Goal: Task Accomplishment & Management: Manage account settings

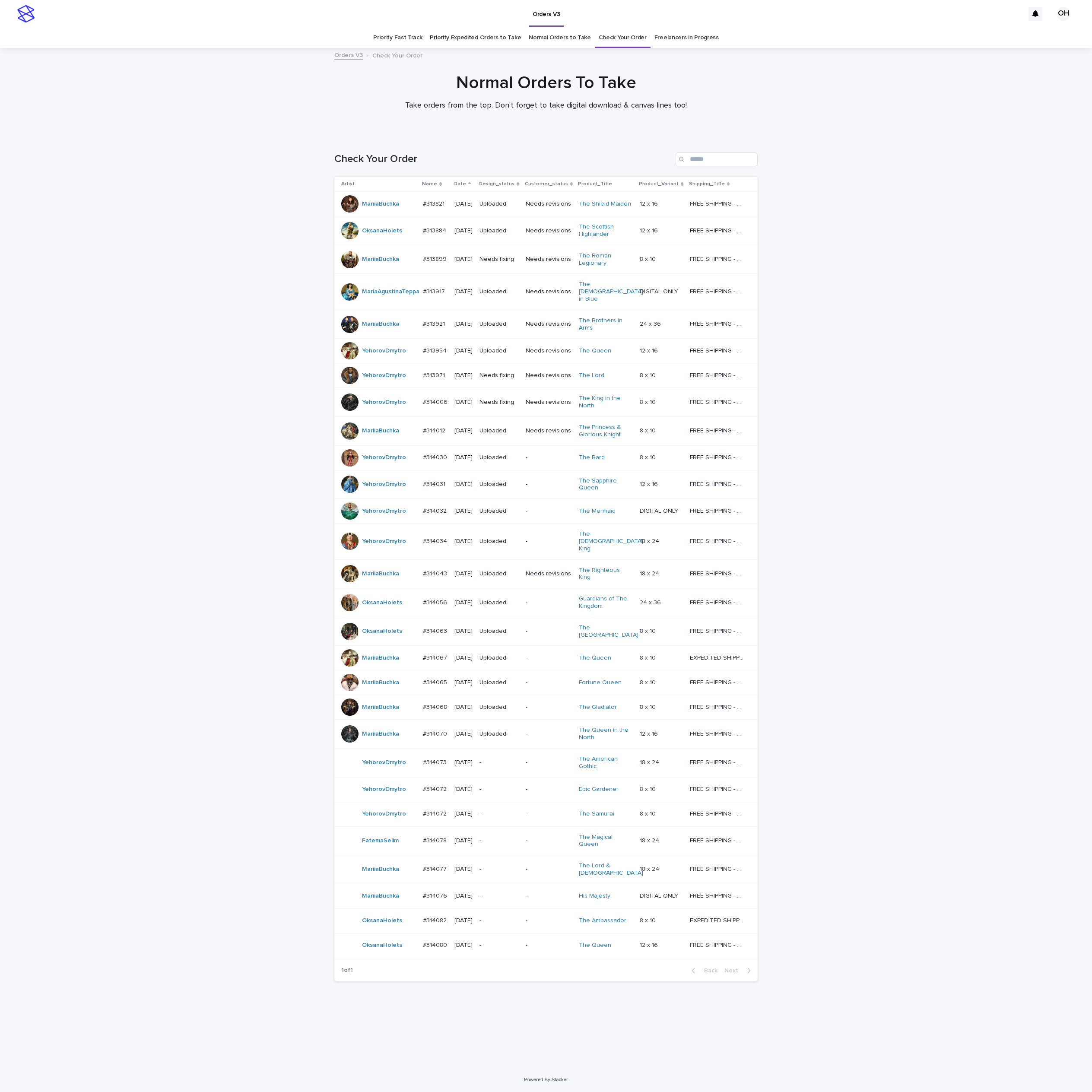
click at [430, 915] on p "#314082" at bounding box center [435, 920] width 25 height 9
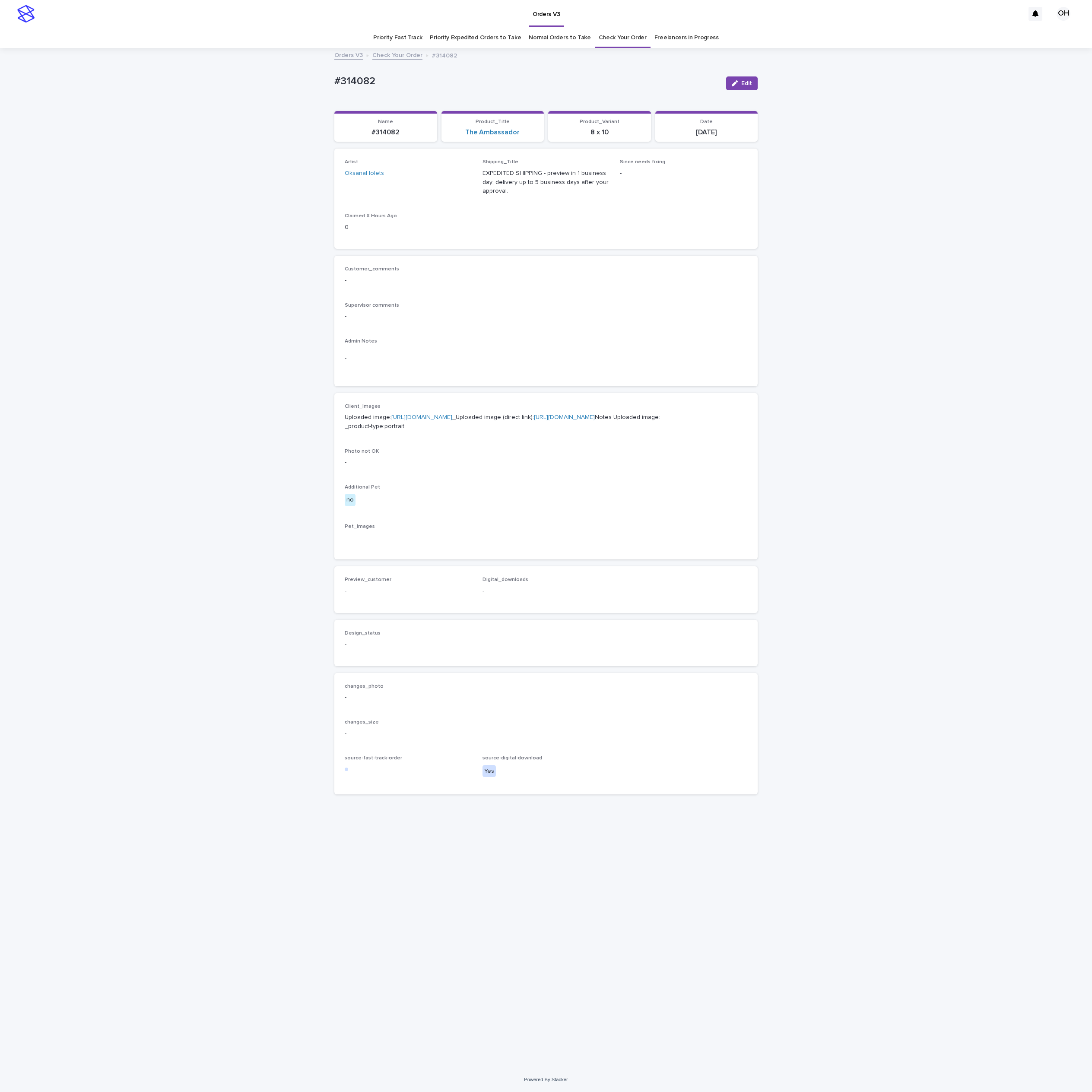
click at [407, 421] on link "[URL][DOMAIN_NAME]" at bounding box center [422, 417] width 61 height 6
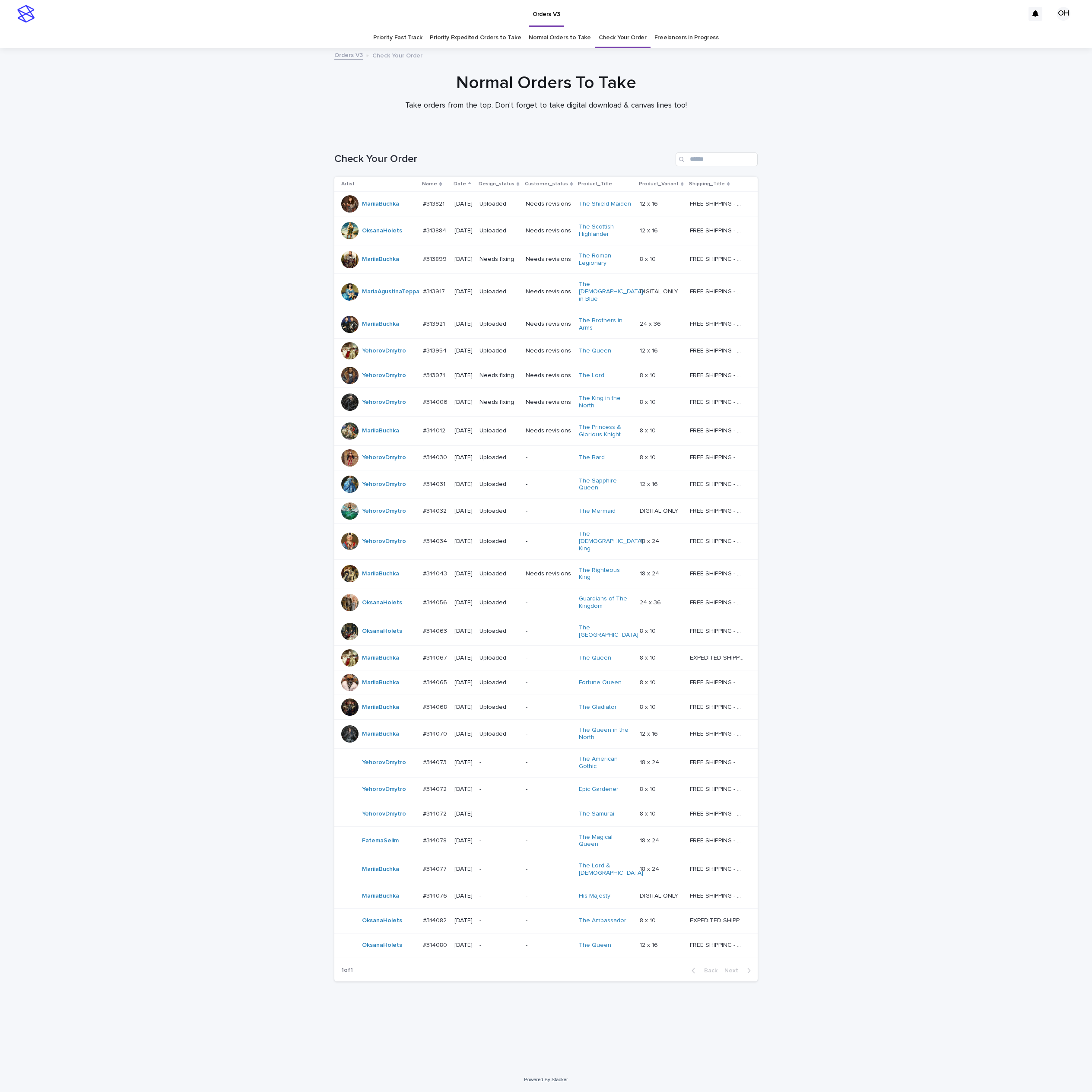
click at [424, 915] on p "#314082" at bounding box center [435, 920] width 25 height 9
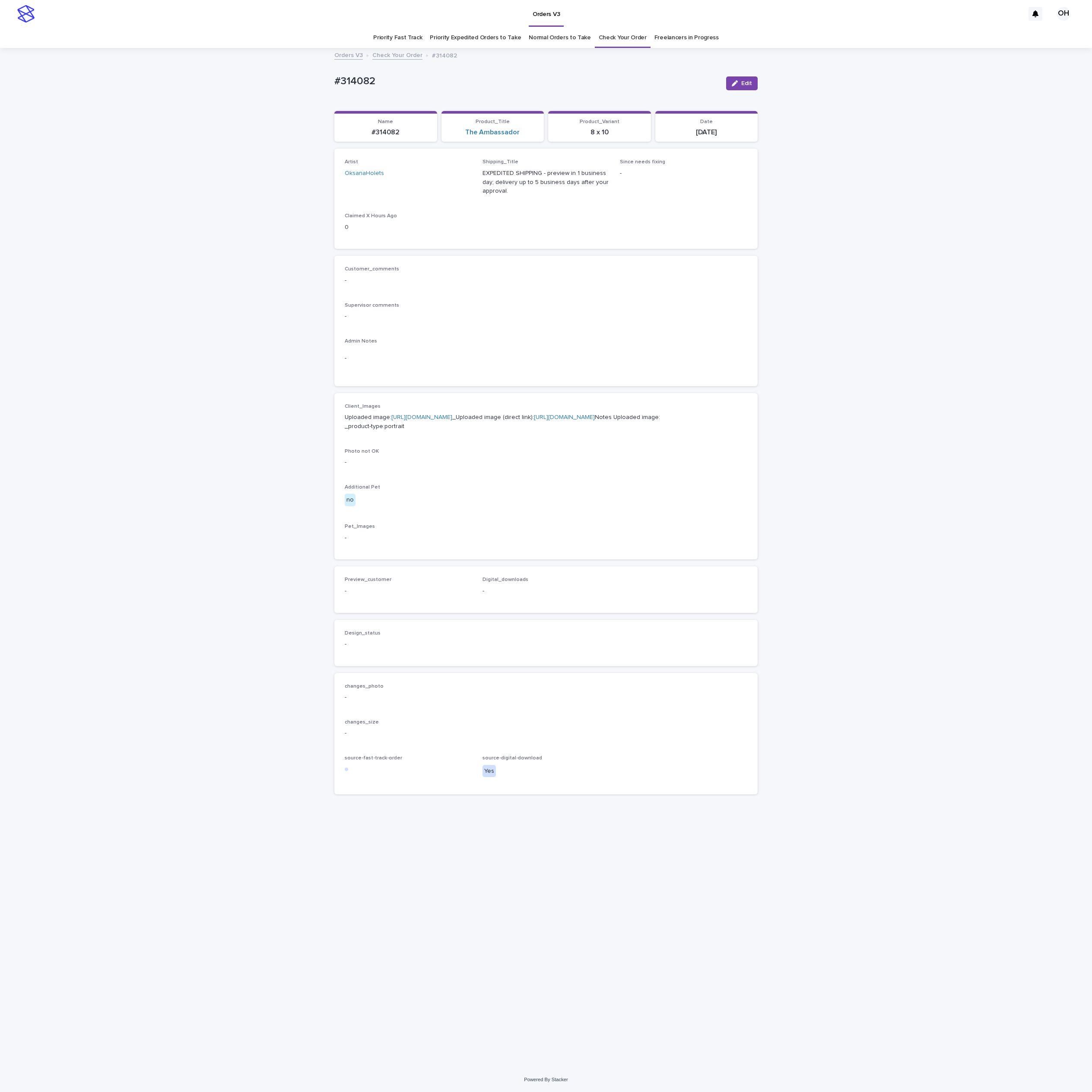
click at [397, 421] on link "[URL][DOMAIN_NAME]" at bounding box center [422, 417] width 61 height 6
click at [216, 554] on div "Loading... Saving… Loading... Saving… #314082 Edit #314082 Edit Sorry, there wa…" at bounding box center [546, 558] width 1092 height 1019
drag, startPoint x: 355, startPoint y: 105, endPoint x: 320, endPoint y: 76, distance: 45.5
click at [307, 86] on div "Loading... Saving… Loading... Saving… #314082 Edit #314082 Edit Sorry, there wa…" at bounding box center [546, 558] width 1092 height 1019
copy p "#314082"
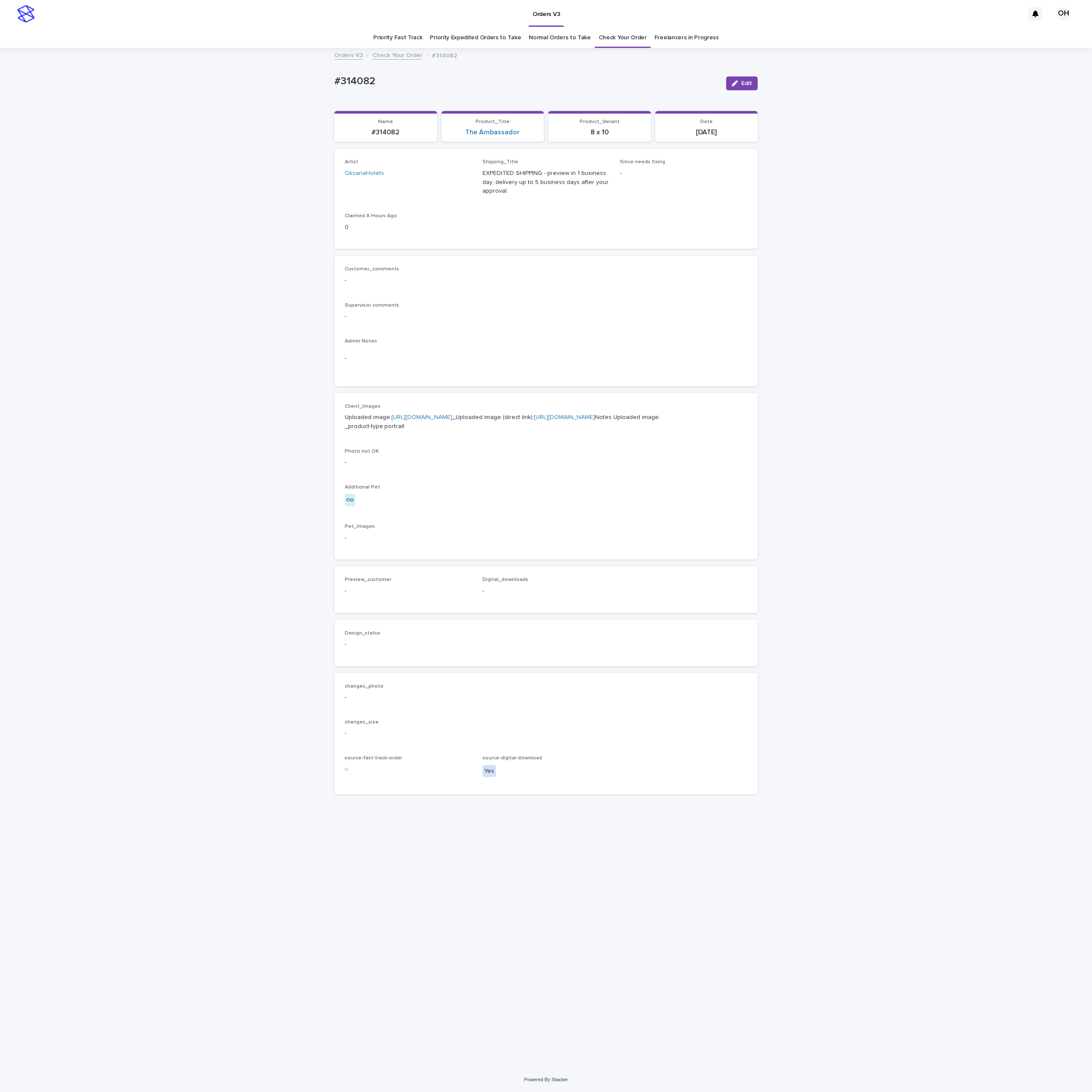
click at [802, 484] on div "Loading... Saving… Loading... Saving… #314082 Edit #314082 Edit Sorry, there wa…" at bounding box center [546, 558] width 1092 height 1019
drag, startPoint x: 382, startPoint y: 81, endPoint x: 331, endPoint y: 84, distance: 51.1
click at [307, 84] on div "Loading... Saving… Loading... Saving… #314082 Edit #314082 Edit Sorry, there wa…" at bounding box center [546, 558] width 1092 height 1019
copy p "#314082"
click at [817, 380] on div "Loading... Saving… Loading... Saving… #314082 Edit #314082 Edit Sorry, there wa…" at bounding box center [546, 558] width 1092 height 1019
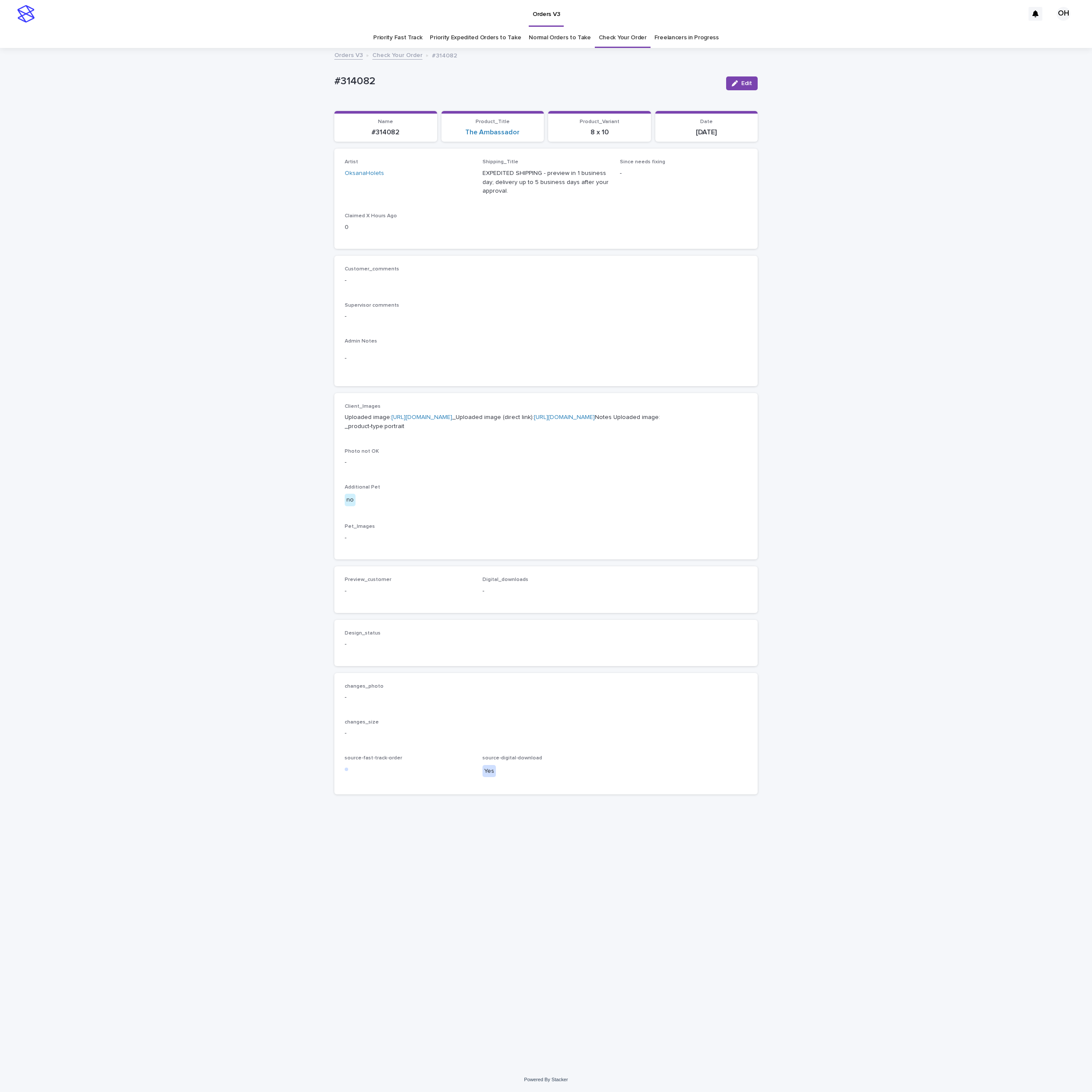
drag, startPoint x: 940, startPoint y: 217, endPoint x: 708, endPoint y: 1, distance: 317.0
click at [930, 211] on div "Loading... Saving… Loading... Saving… #314082 Edit #314082 Edit Sorry, there wa…" at bounding box center [546, 558] width 1092 height 1019
click at [748, 83] on span "Edit" at bounding box center [747, 83] width 11 height 6
click at [377, 608] on button "Add" at bounding box center [365, 602] width 42 height 14
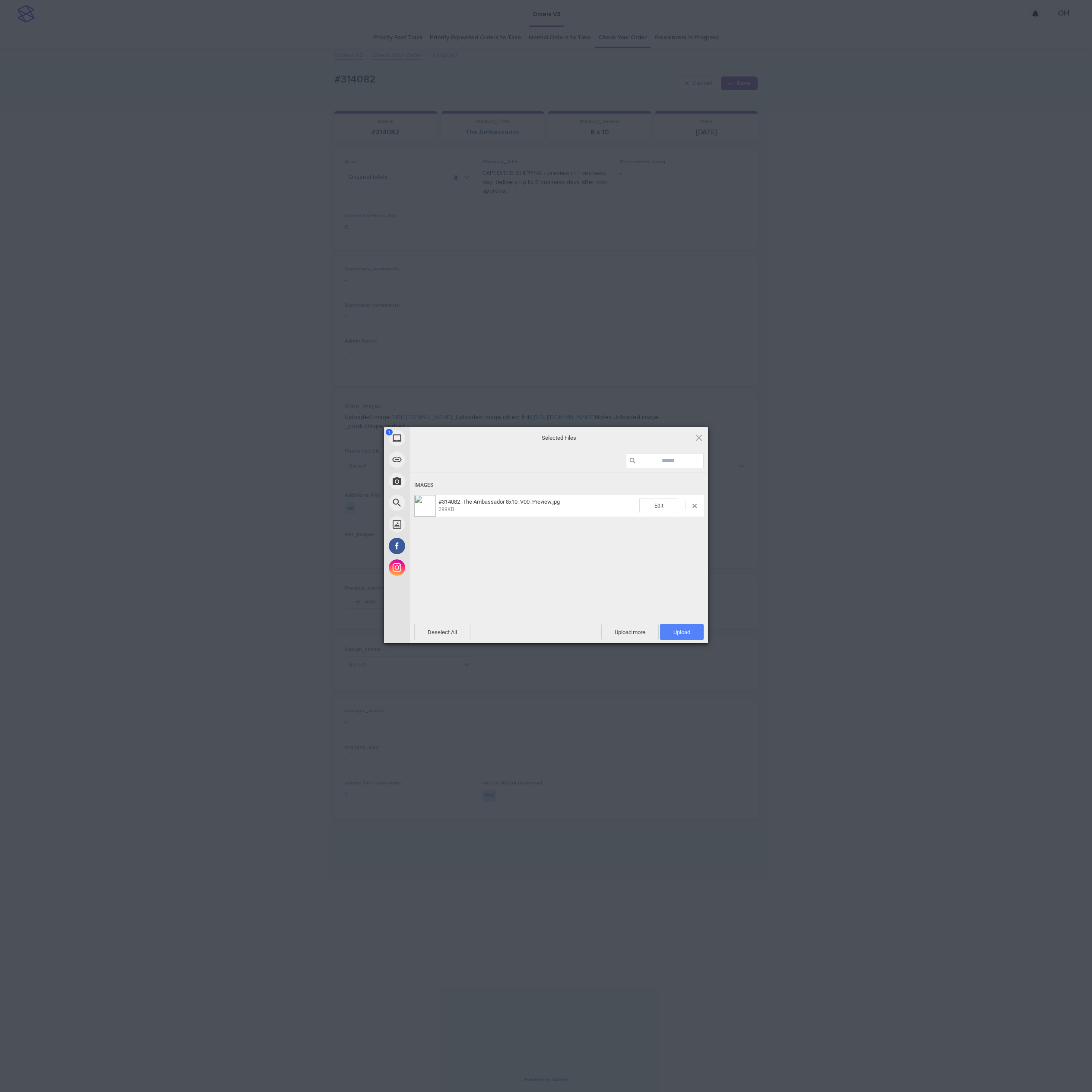
click at [688, 632] on span "Upload 1" at bounding box center [682, 632] width 17 height 6
click at [910, 530] on div "My Device Link (URL) Take Photo Web Search Unsplash Facebook Instagram Uploaded…" at bounding box center [546, 546] width 1092 height 1092
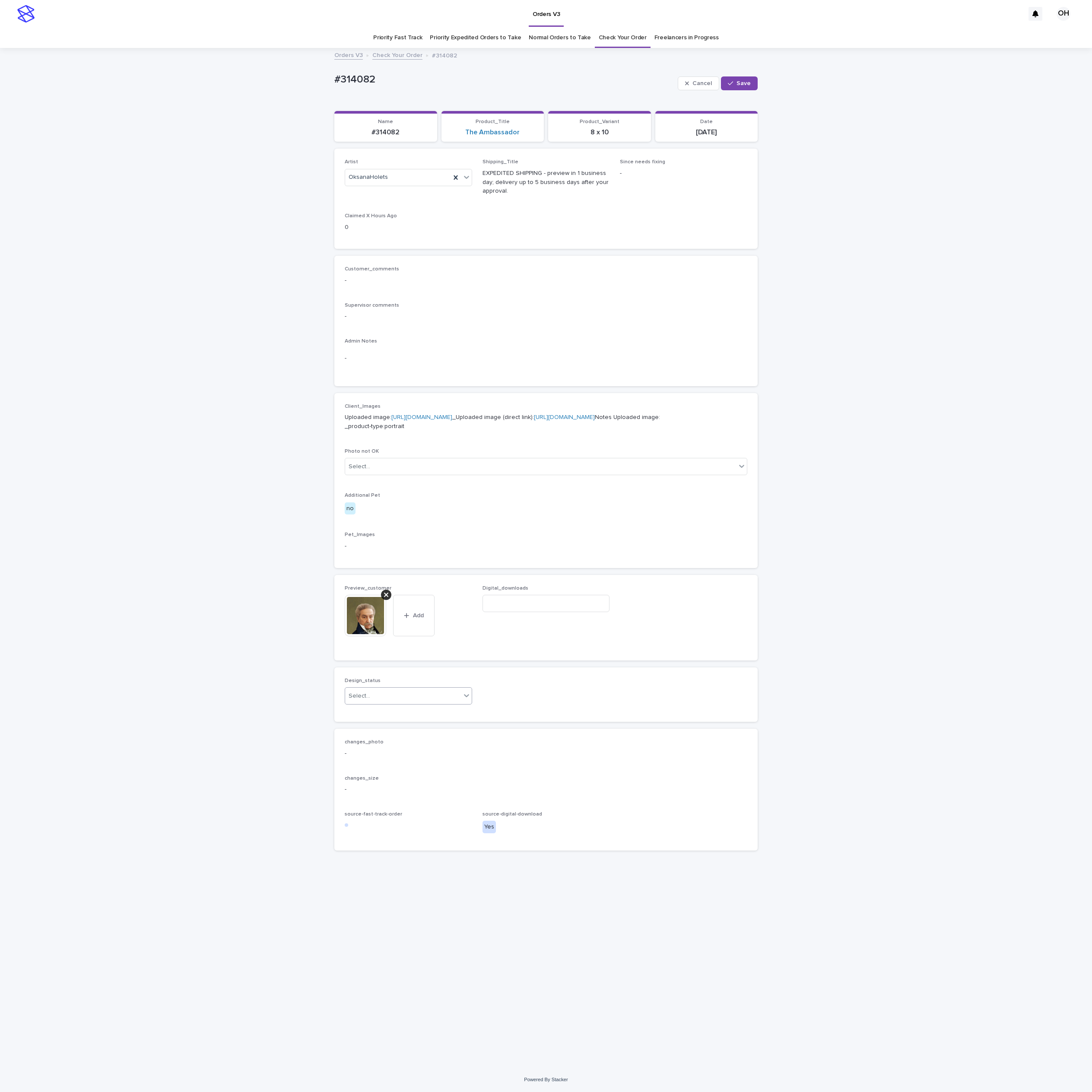
click at [404, 703] on div "Select..." at bounding box center [403, 696] width 116 height 14
click at [391, 768] on div "Uploaded" at bounding box center [408, 767] width 126 height 15
drag, startPoint x: 394, startPoint y: 86, endPoint x: 334, endPoint y: 88, distance: 60.0
click at [290, 80] on div "Loading... Saving… Loading... Saving… #314082 Cancel Save #314082 Cancel Save S…" at bounding box center [546, 558] width 1092 height 1019
drag, startPoint x: 342, startPoint y: 90, endPoint x: 351, endPoint y: 93, distance: 9.5
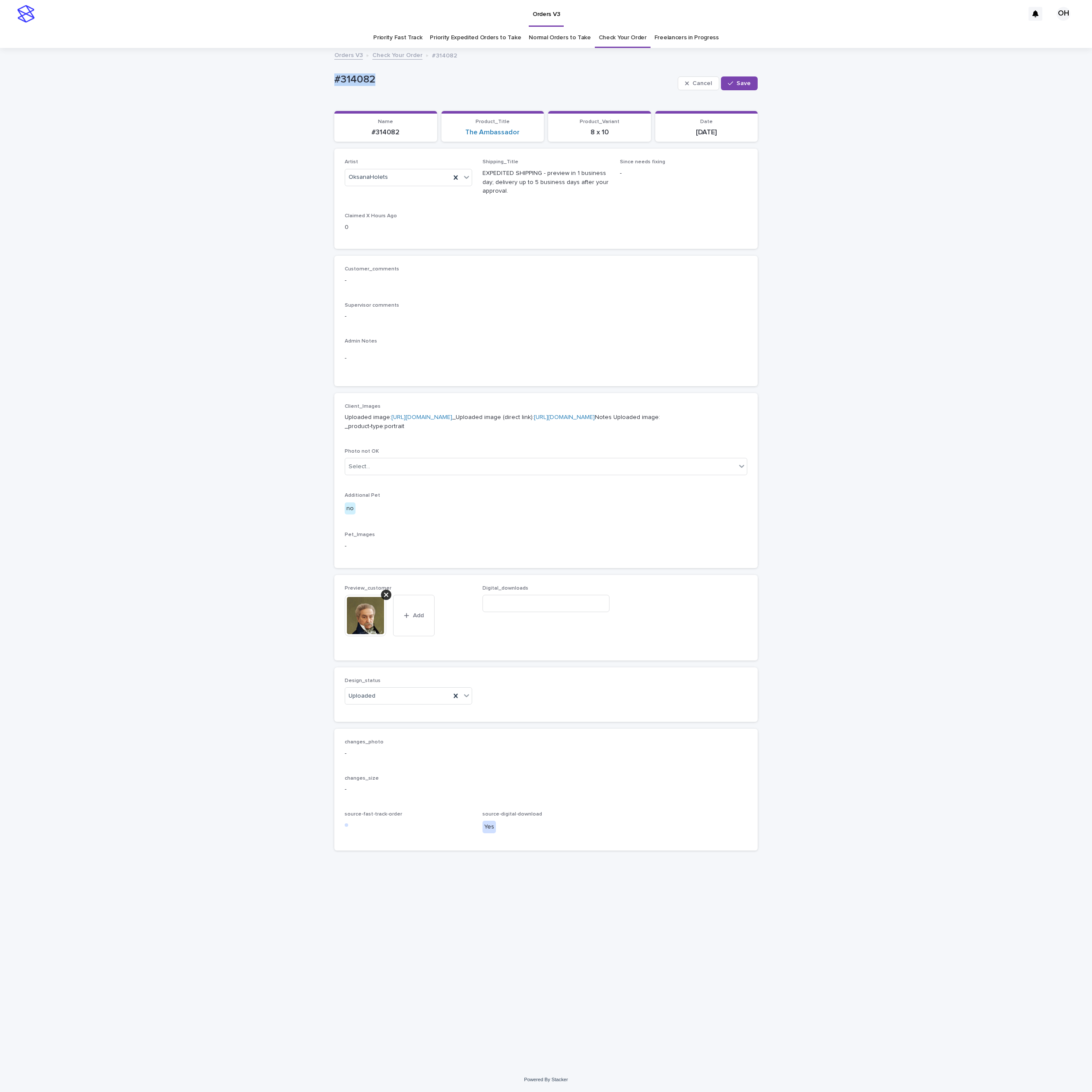
copy p "#314082"
click at [566, 612] on input at bounding box center [546, 604] width 127 height 17
paste input "**********"
type input "**********"
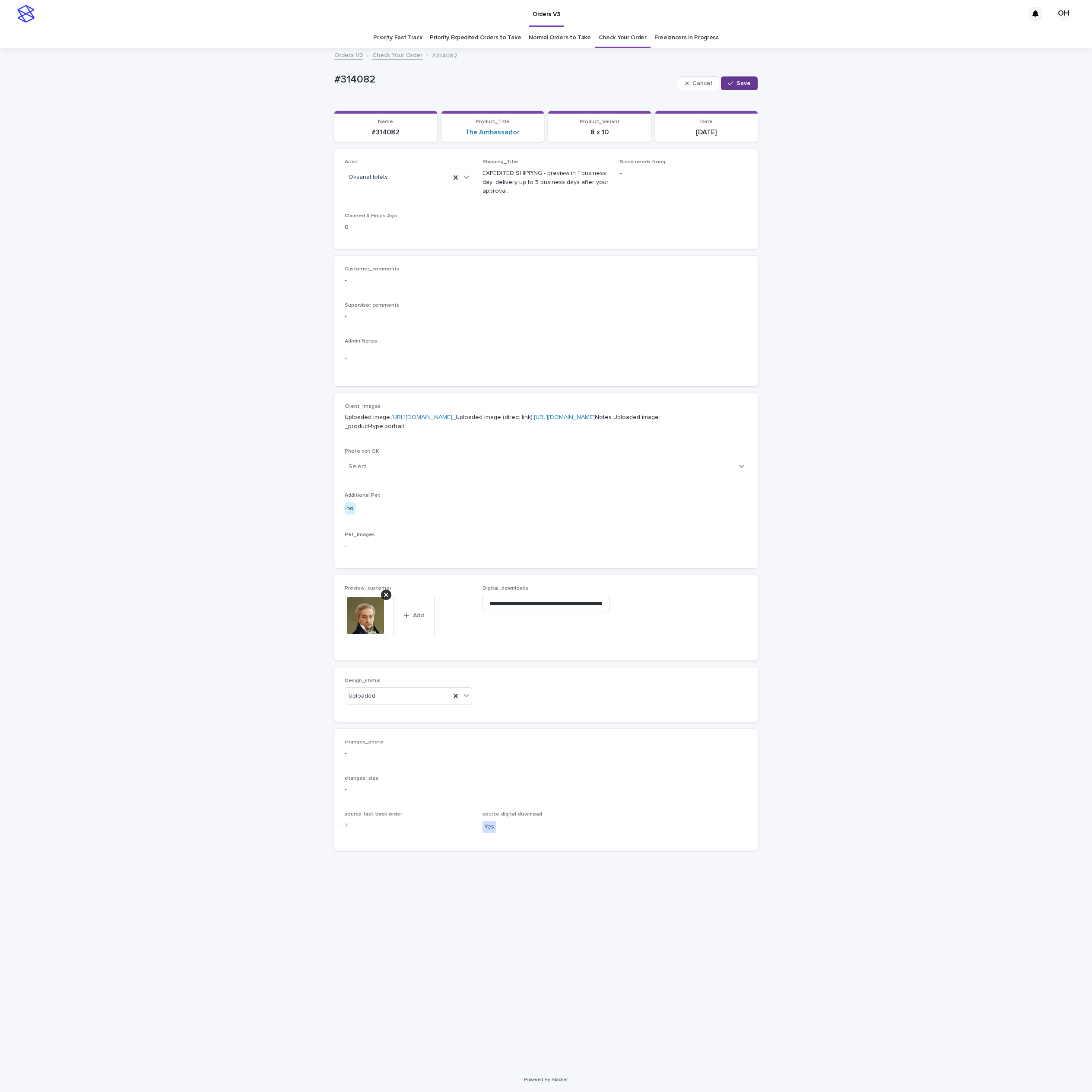
scroll to position [0, 0]
click at [757, 85] on button "Save" at bounding box center [739, 83] width 37 height 14
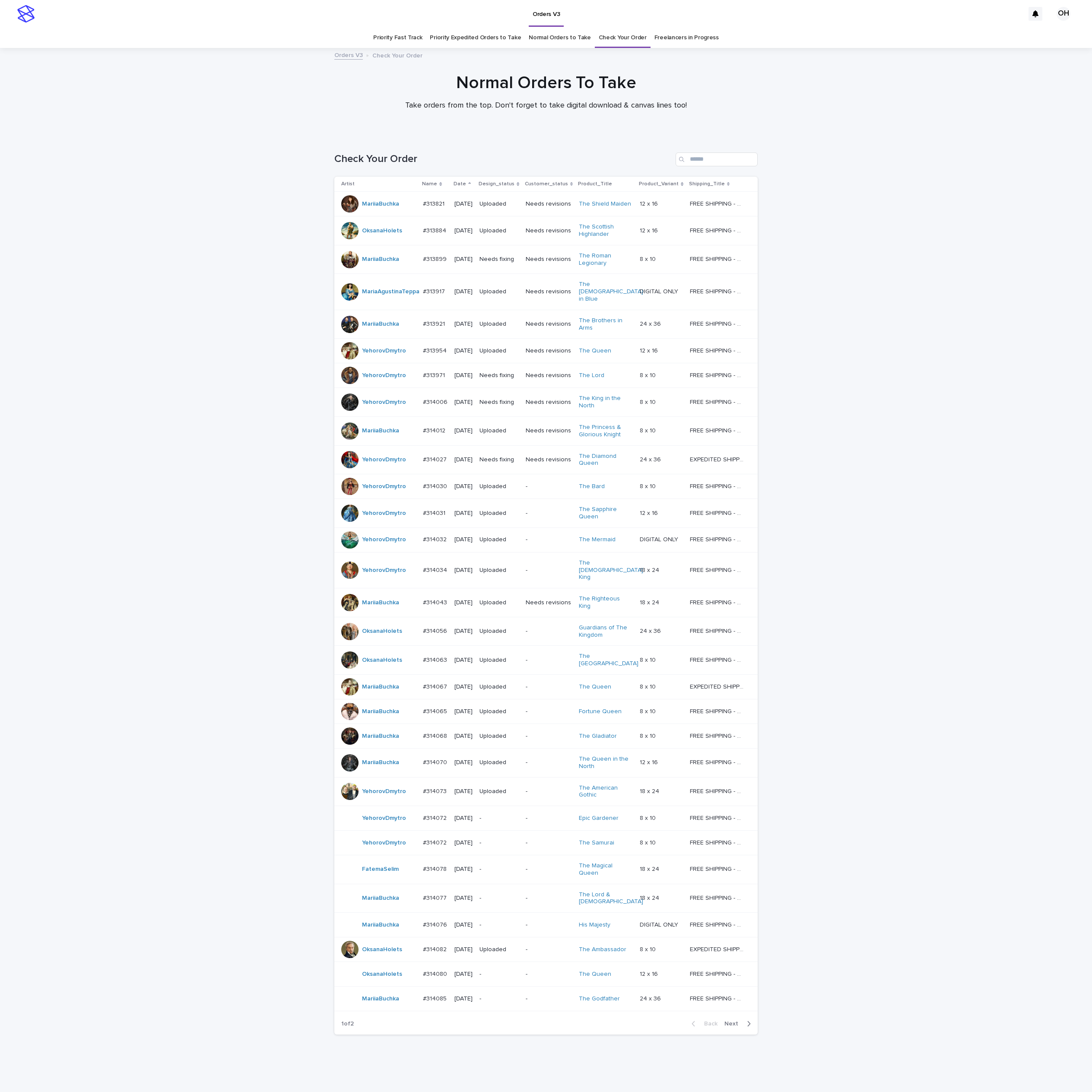
click at [433, 969] on p "#314080" at bounding box center [436, 973] width 26 height 9
click at [739, 1021] on span "Next" at bounding box center [734, 1024] width 19 height 6
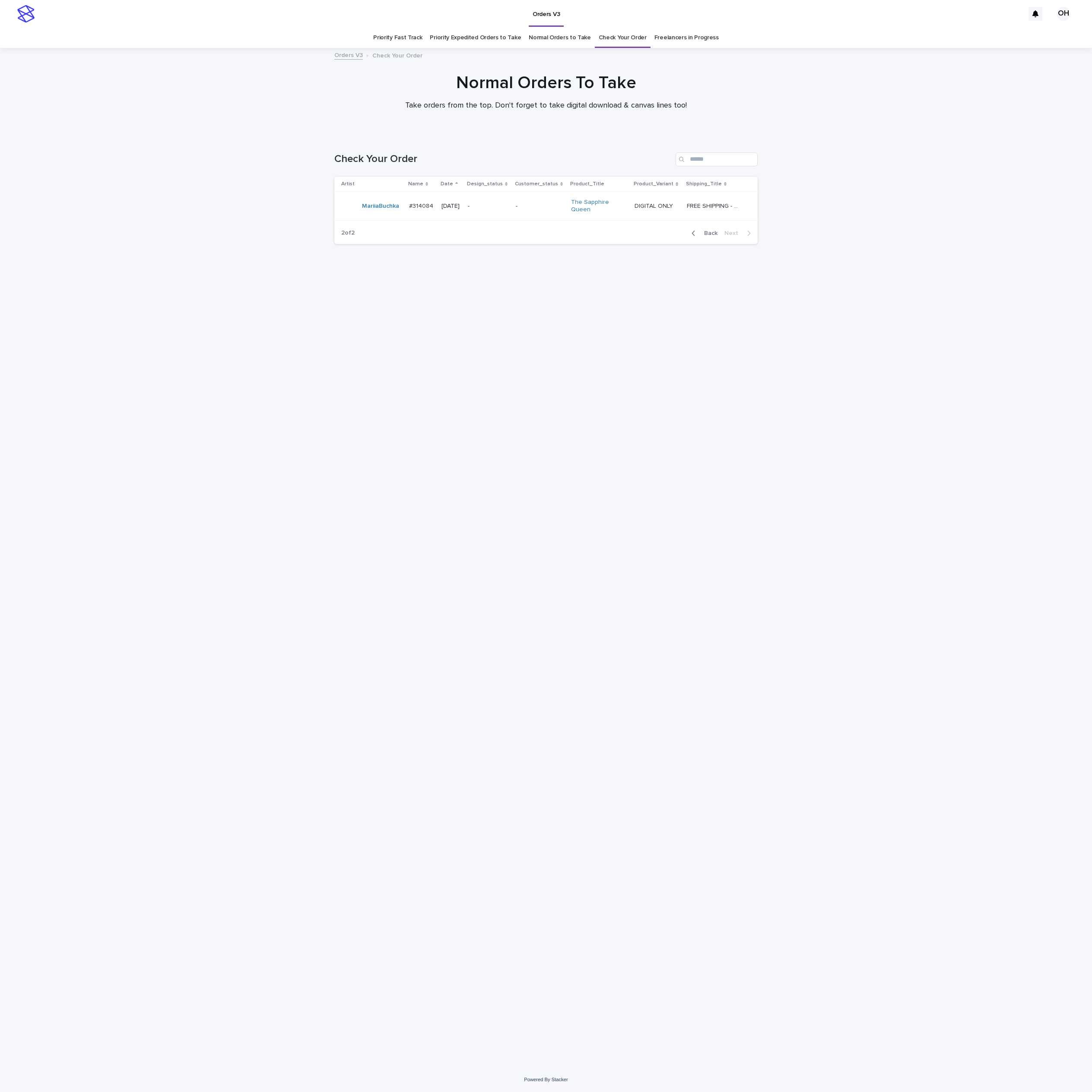
click at [713, 237] on span "Back" at bounding box center [708, 233] width 18 height 6
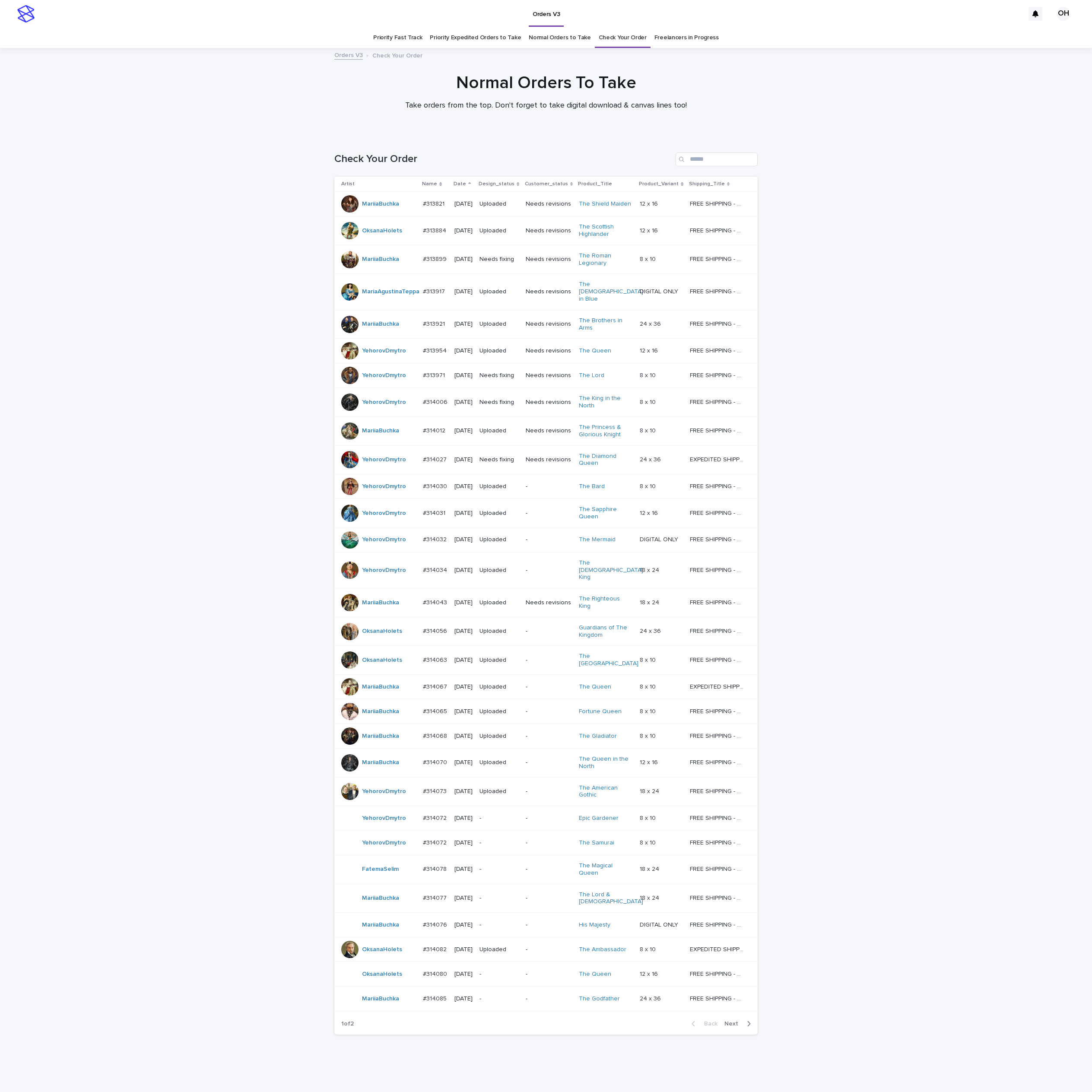
click at [441, 969] on p "#314080" at bounding box center [436, 973] width 26 height 9
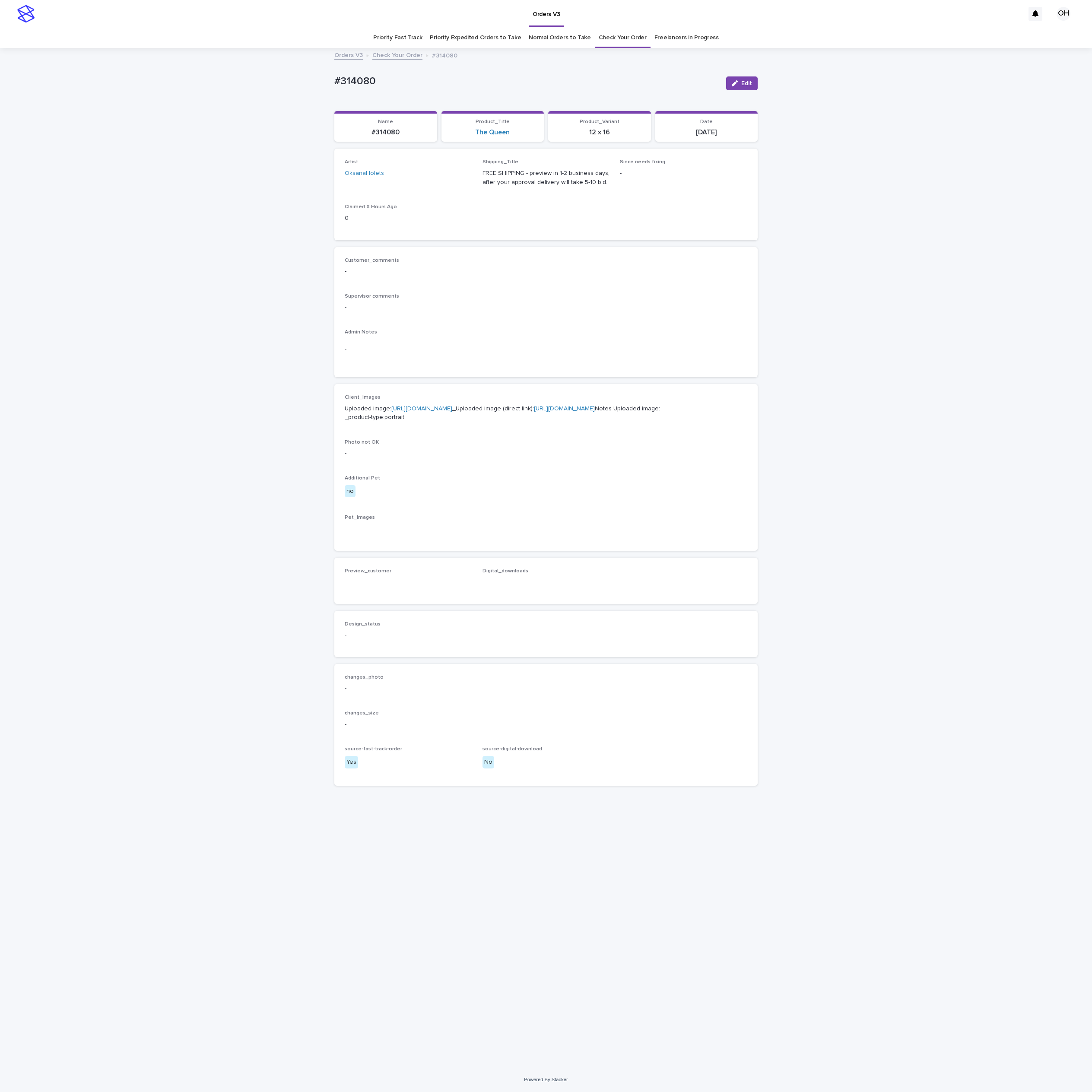
click at [427, 412] on link "[URL][DOMAIN_NAME]" at bounding box center [422, 409] width 61 height 6
drag, startPoint x: 1085, startPoint y: 296, endPoint x: 1063, endPoint y: 240, distance: 60.2
click at [1084, 289] on div "Loading... Saving… Loading... Saving… #314080 Edit #314080 Edit Sorry, there wa…" at bounding box center [546, 558] width 1092 height 1019
click at [674, 325] on div "Customer_comments - Supervisor comments - Admin Notes -" at bounding box center [546, 312] width 403 height 110
drag, startPoint x: 403, startPoint y: 69, endPoint x: 297, endPoint y: 59, distance: 106.5
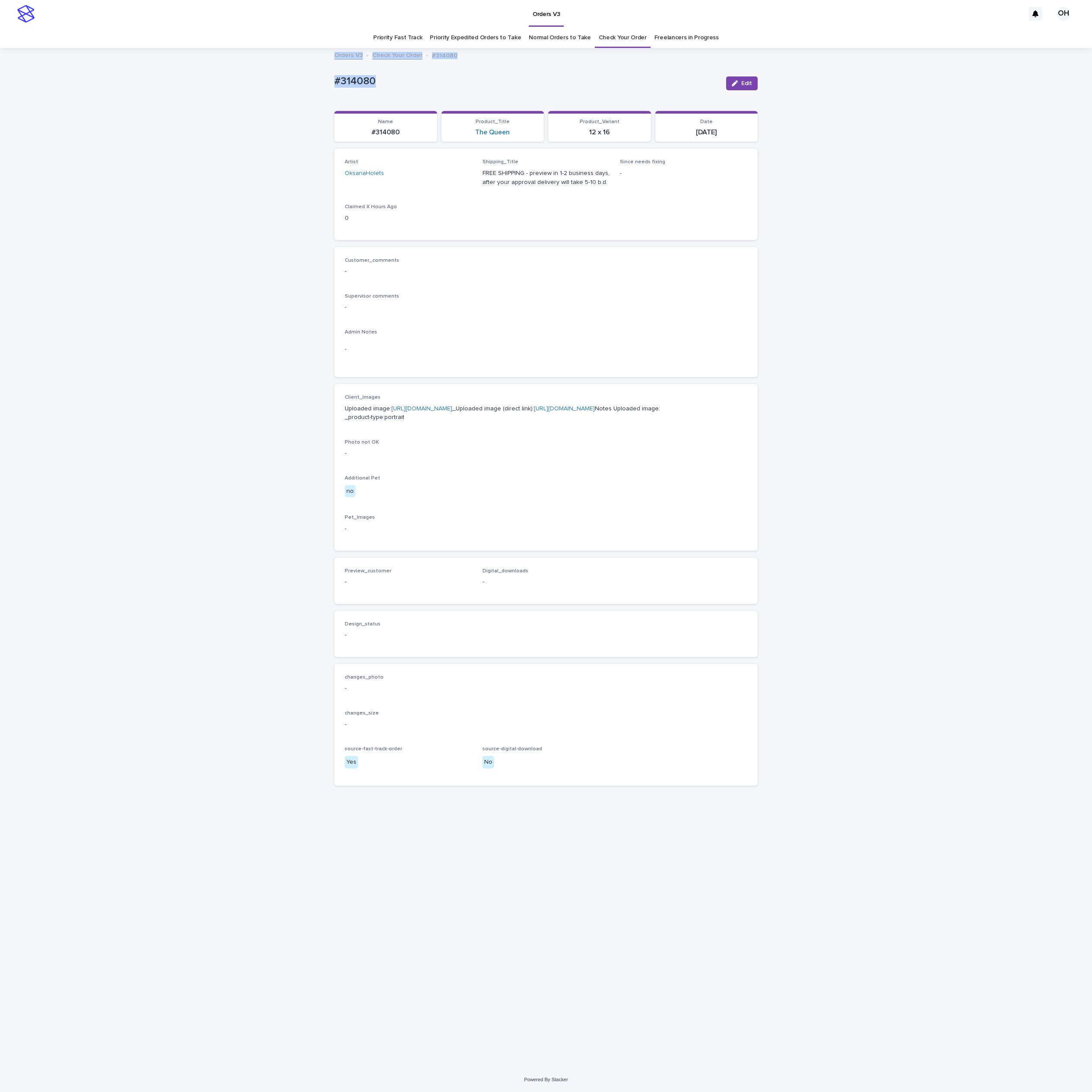
click at [296, 59] on div "Orders V3 OH Priority Fast Track Priority Expedited Orders to Take Normal Order…" at bounding box center [546, 546] width 1092 height 1092
click at [426, 63] on div "#314080 Edit #314080 Edit Sorry, there was an error saving your record. Please …" at bounding box center [546, 421] width 424 height 744
drag, startPoint x: 317, startPoint y: 67, endPoint x: 346, endPoint y: 81, distance: 32.2
click at [307, 67] on div "Loading... Saving… Loading... Saving… #314080 Edit #314080 Edit Sorry, there wa…" at bounding box center [546, 558] width 1092 height 1019
copy p "#314080"
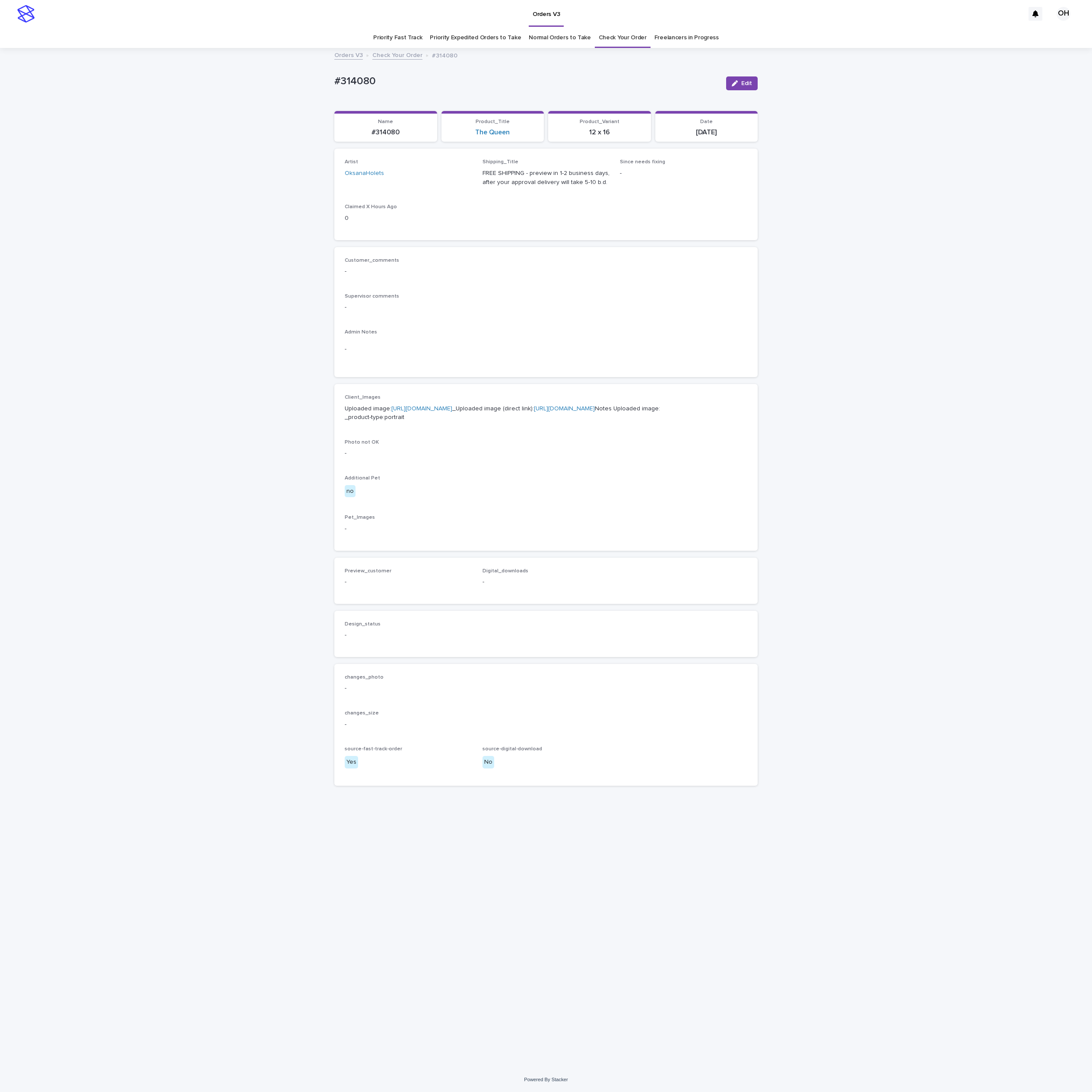
click at [704, 189] on span "Since needs fixing -" at bounding box center [683, 177] width 127 height 35
click at [744, 85] on span "Edit" at bounding box center [747, 83] width 11 height 6
click at [366, 596] on span "Add" at bounding box center [370, 593] width 11 height 6
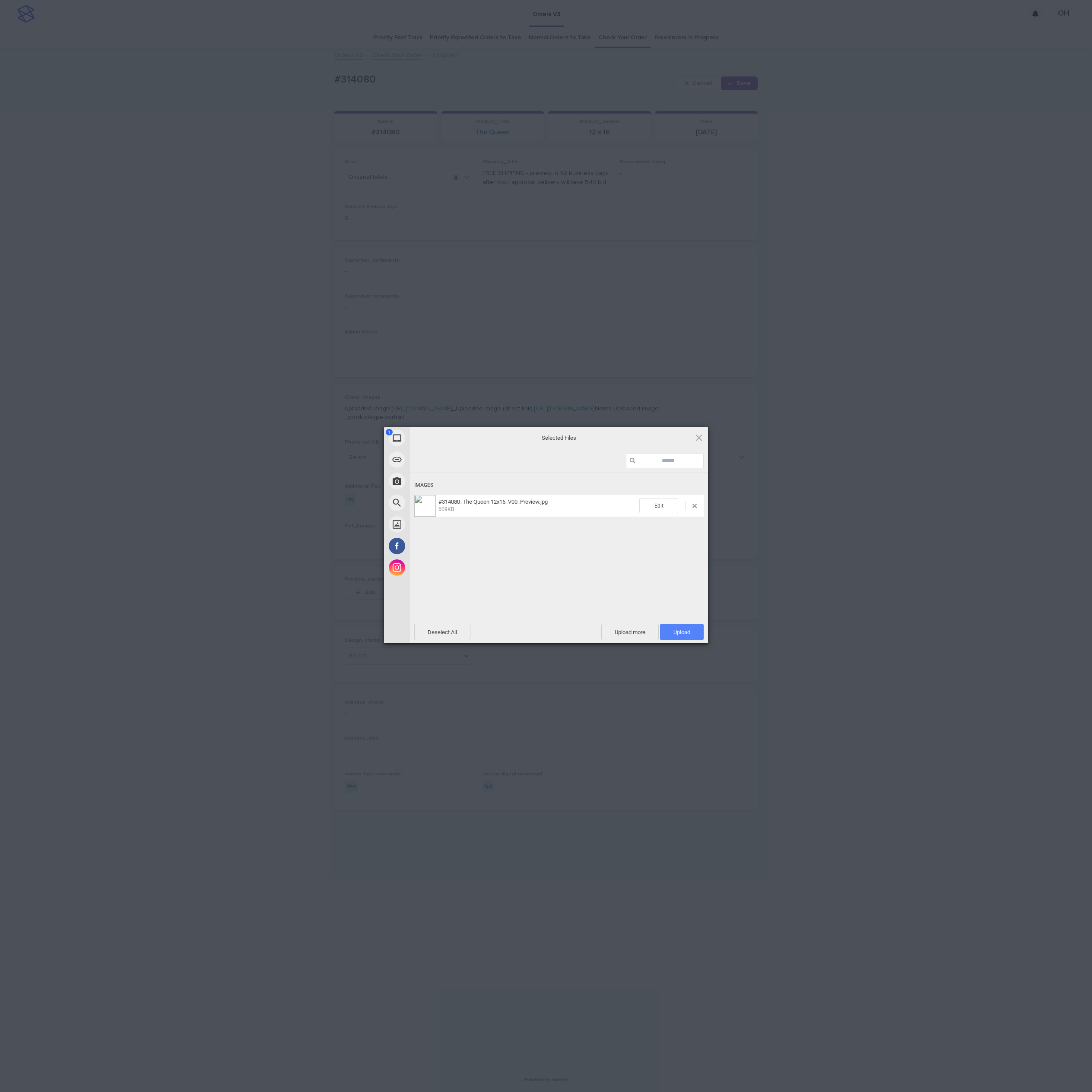
click at [679, 632] on span "Upload 1" at bounding box center [682, 632] width 17 height 6
click at [835, 547] on div "My Device Link (URL) Take Photo Web Search Unsplash Facebook Instagram Uploaded…" at bounding box center [546, 546] width 1092 height 1092
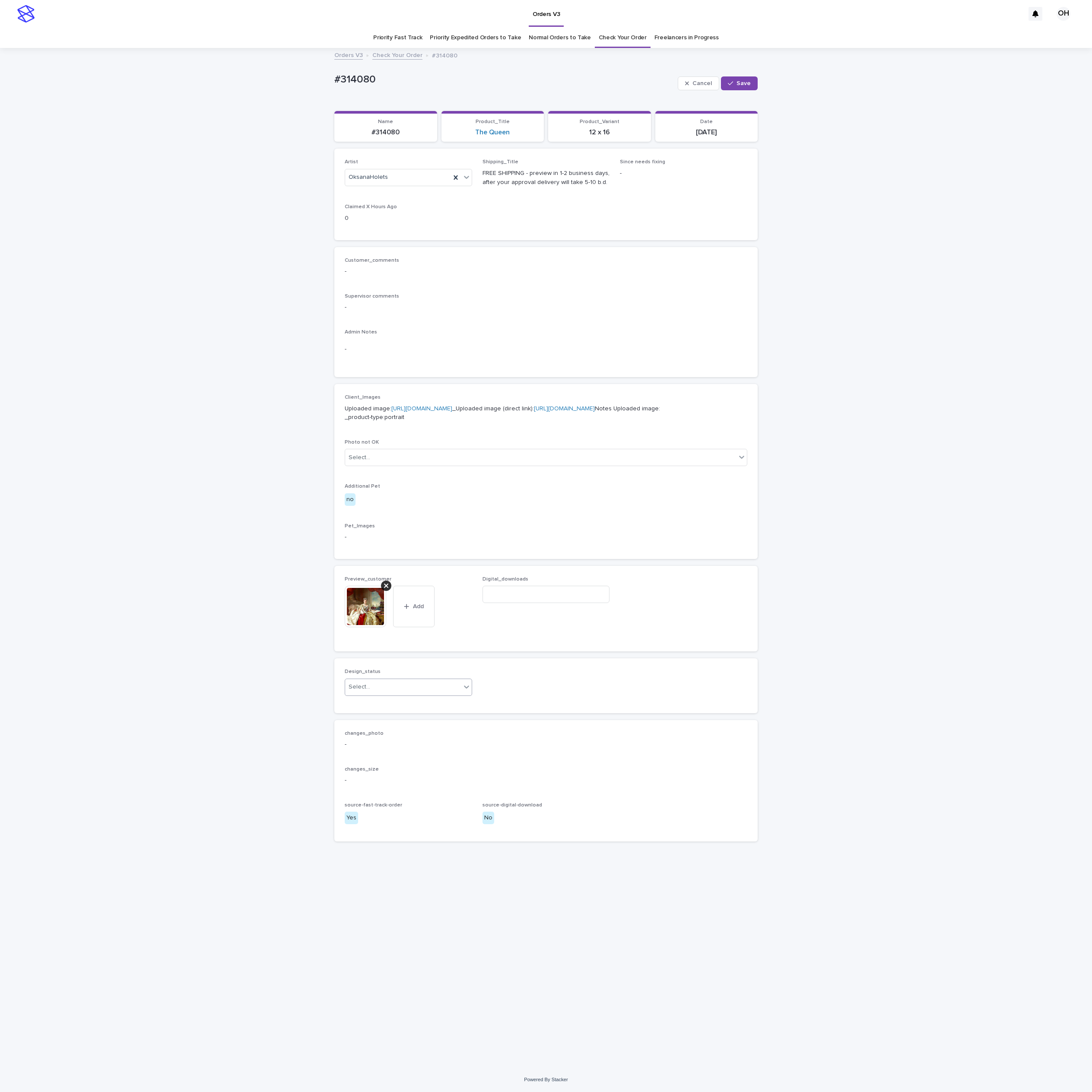
drag, startPoint x: 425, startPoint y: 727, endPoint x: 421, endPoint y: 733, distance: 7.2
click at [425, 694] on div "Select..." at bounding box center [403, 687] width 116 height 14
drag, startPoint x: 393, startPoint y: 753, endPoint x: 398, endPoint y: 753, distance: 5.0
click at [398, 753] on div "Uploaded" at bounding box center [408, 749] width 126 height 15
click at [747, 78] on button "Save" at bounding box center [739, 83] width 37 height 14
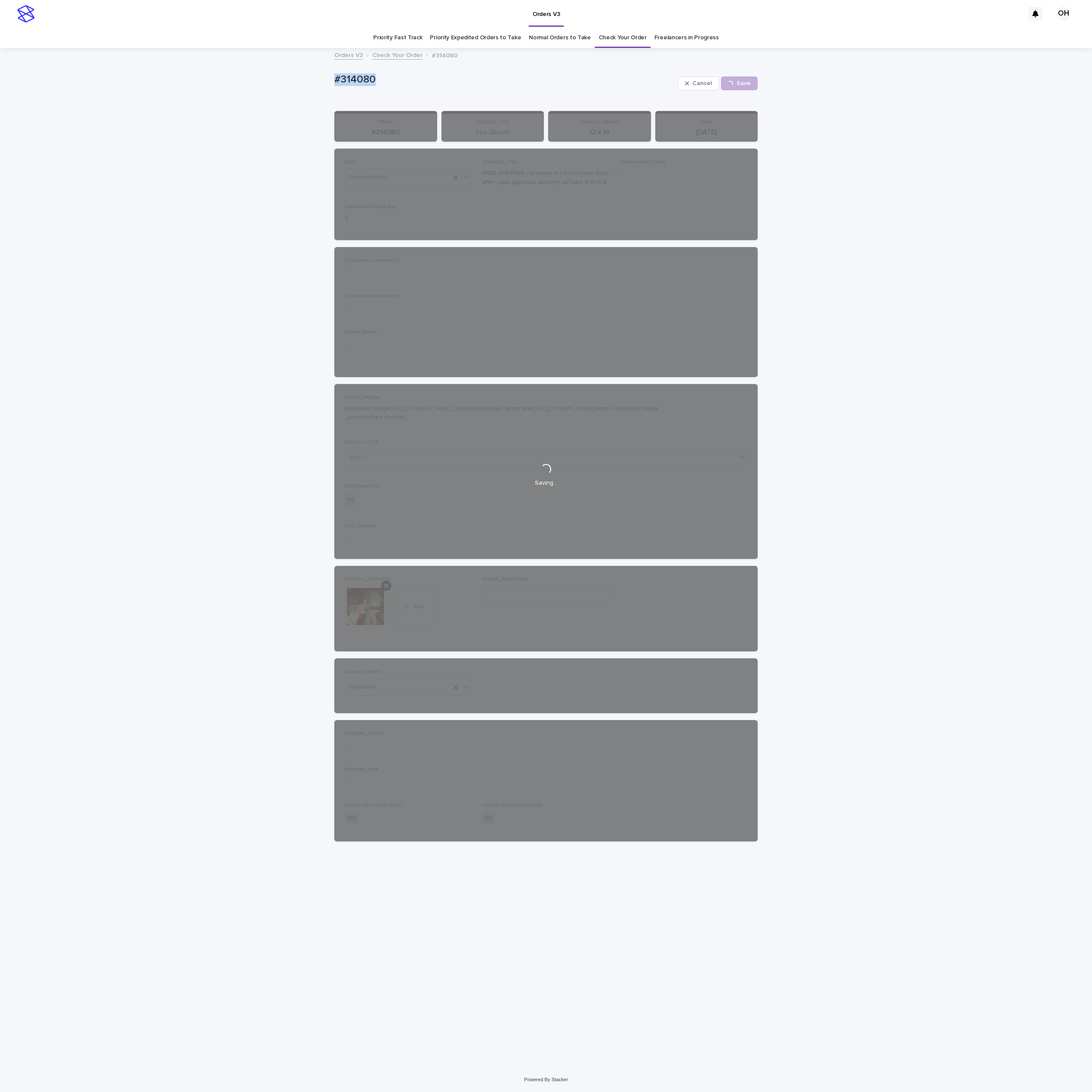
drag, startPoint x: 386, startPoint y: 82, endPoint x: 308, endPoint y: 83, distance: 78.0
click at [307, 83] on div "Loading... Saving… Loading... Saving… #314080 Cancel Save #314080 Cancel Loadin…" at bounding box center [546, 558] width 1092 height 1019
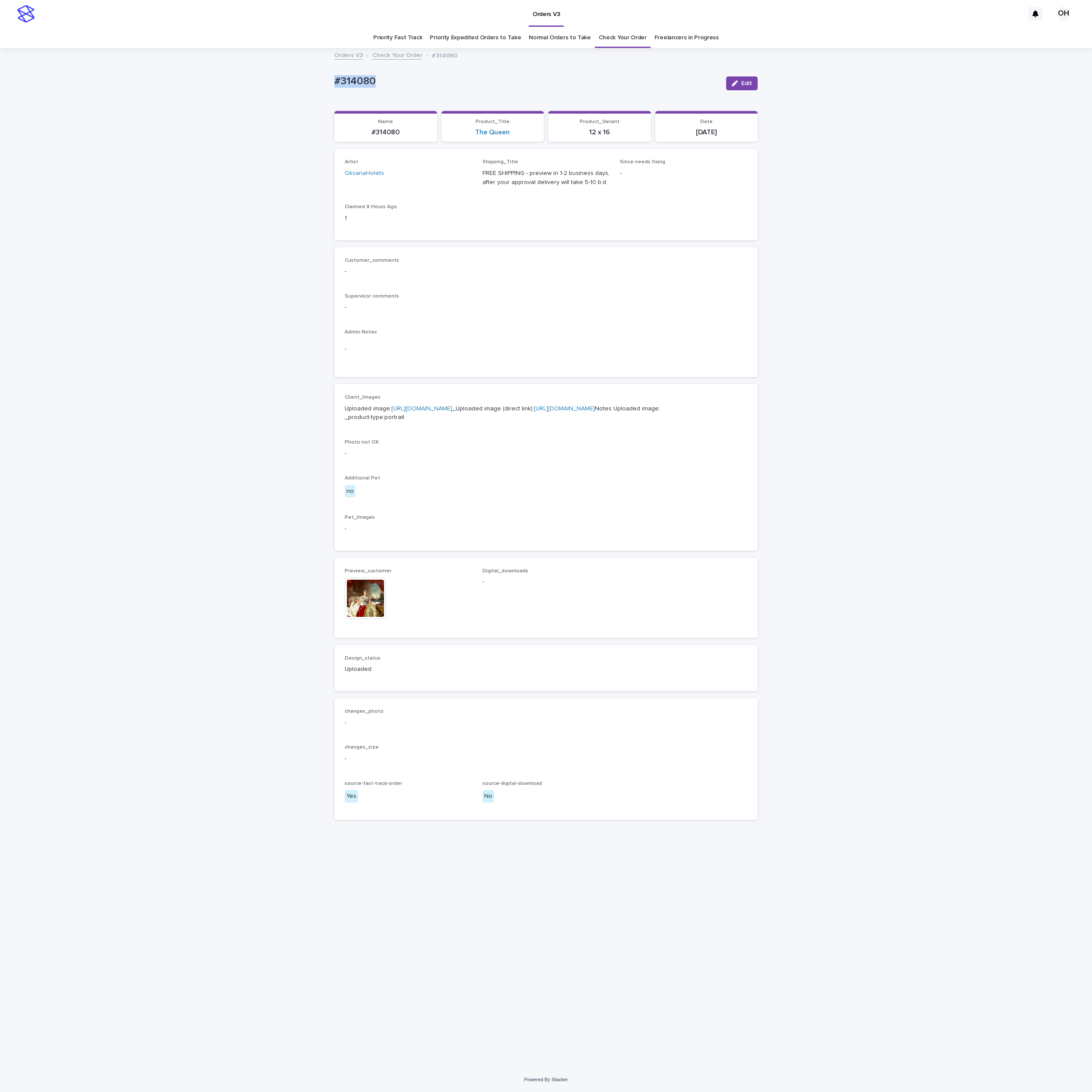
copy p "#314080"
click at [632, 47] on link "Check Your Order" at bounding box center [622, 38] width 48 height 20
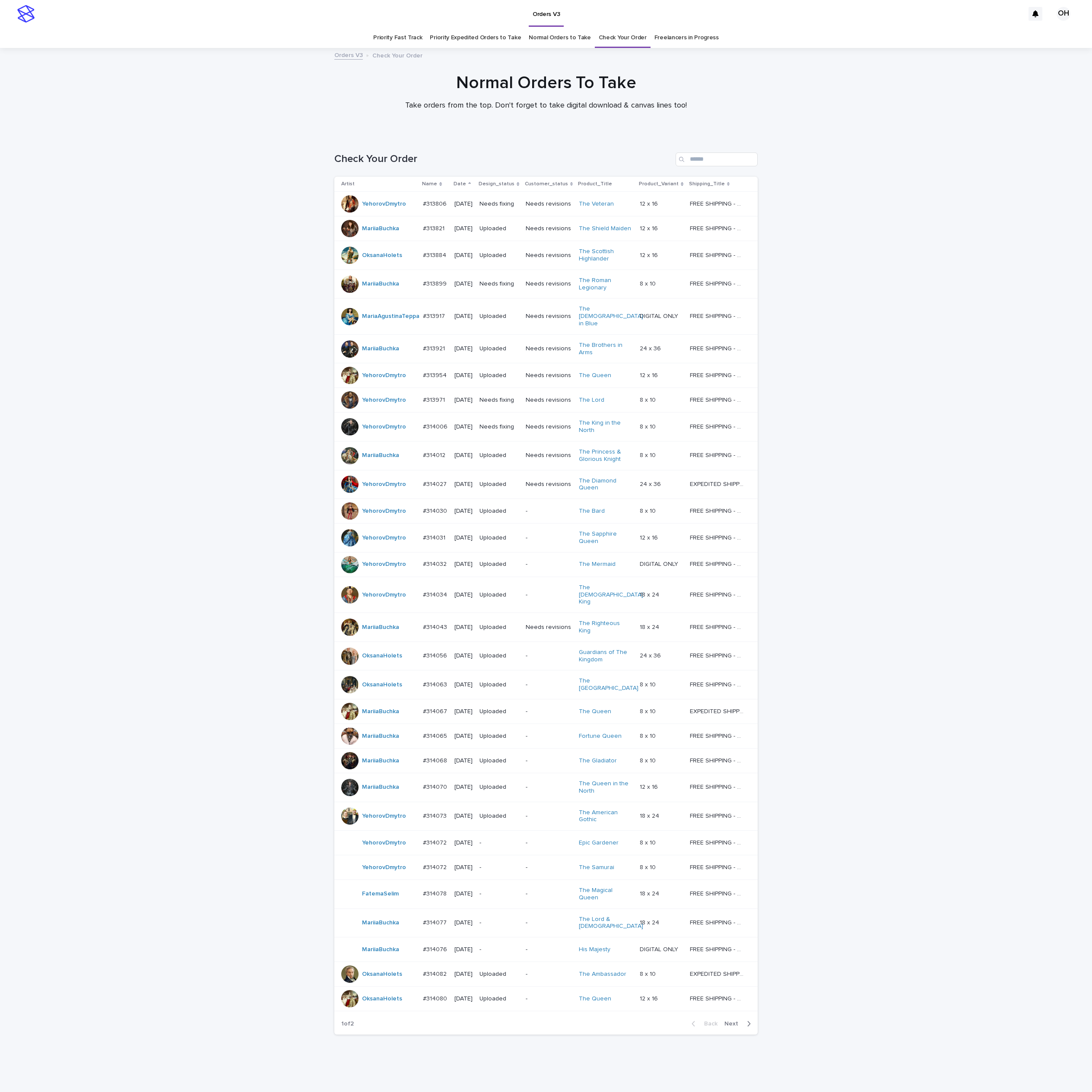
click at [738, 1021] on span "Next" at bounding box center [734, 1024] width 19 height 6
